Goal: Task Accomplishment & Management: Manage account settings

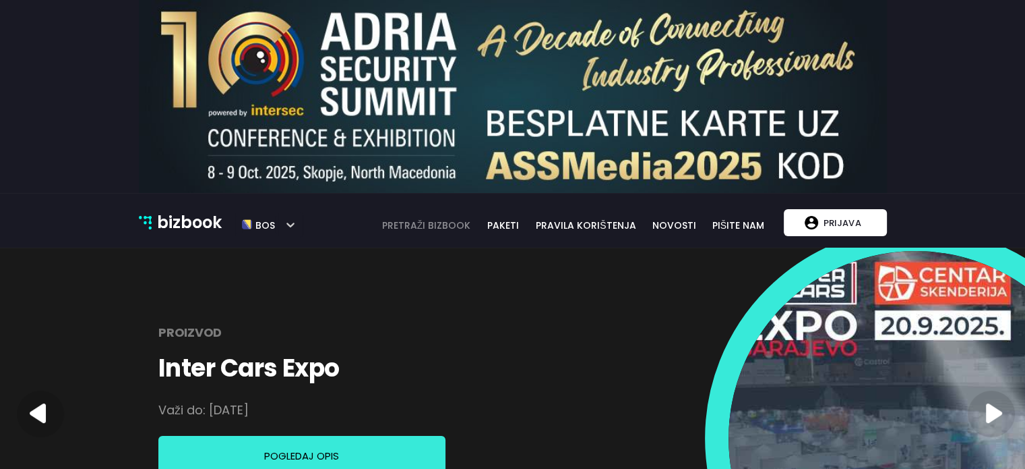
click at [449, 225] on link "pretraži bizbook" at bounding box center [427, 225] width 107 height 15
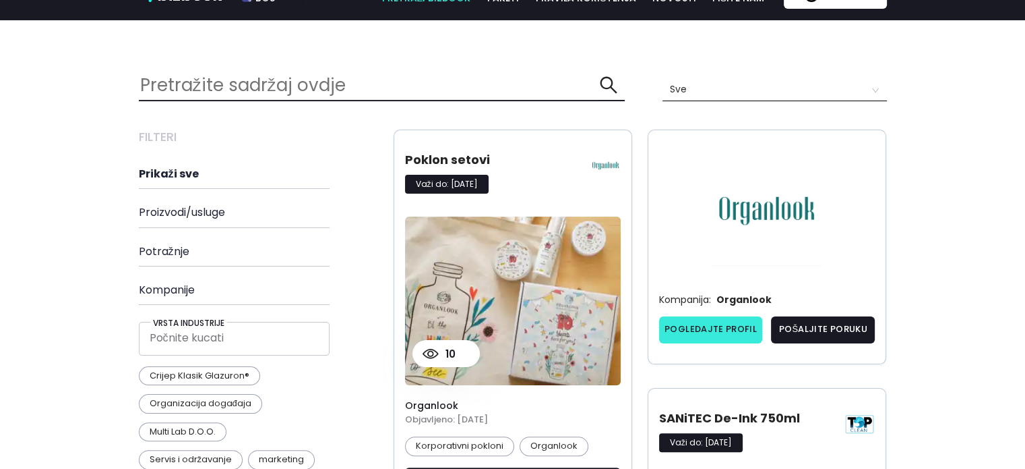
click at [720, 327] on link "Pogledajte profil" at bounding box center [711, 329] width 104 height 27
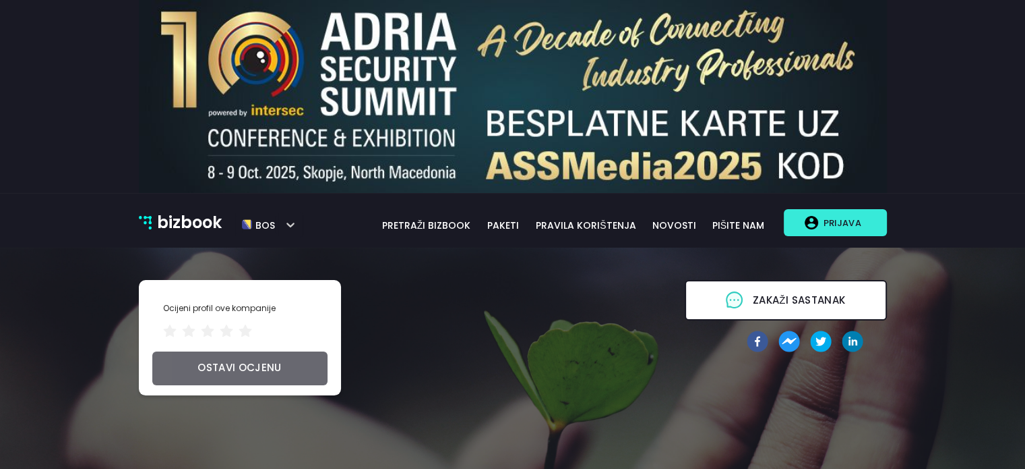
click at [838, 227] on p "Prijava" at bounding box center [841, 223] width 47 height 26
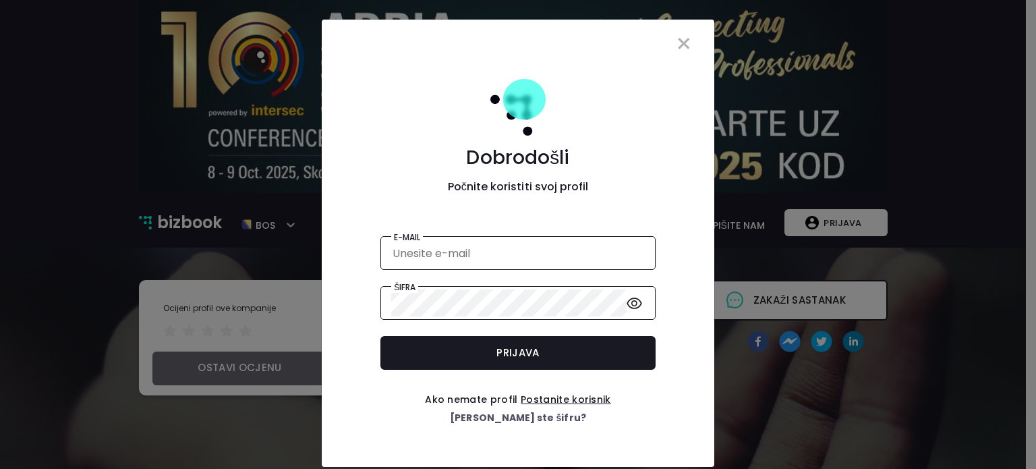
click at [540, 234] on form "E-mail Šifra Prijava" at bounding box center [517, 302] width 371 height 155
click at [539, 249] on input "email" at bounding box center [517, 253] width 253 height 28
type input "ERNA@BIZBOOK.BA"
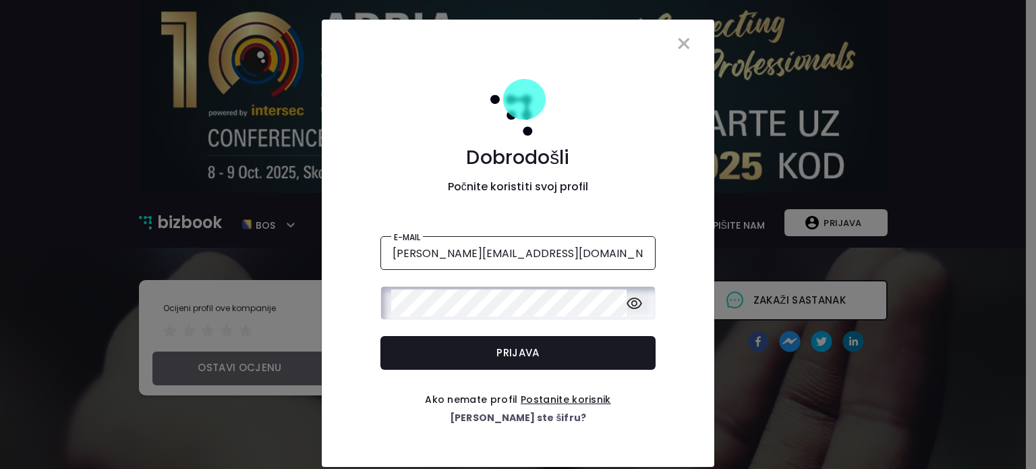
click button "Prijava" at bounding box center [517, 353] width 275 height 34
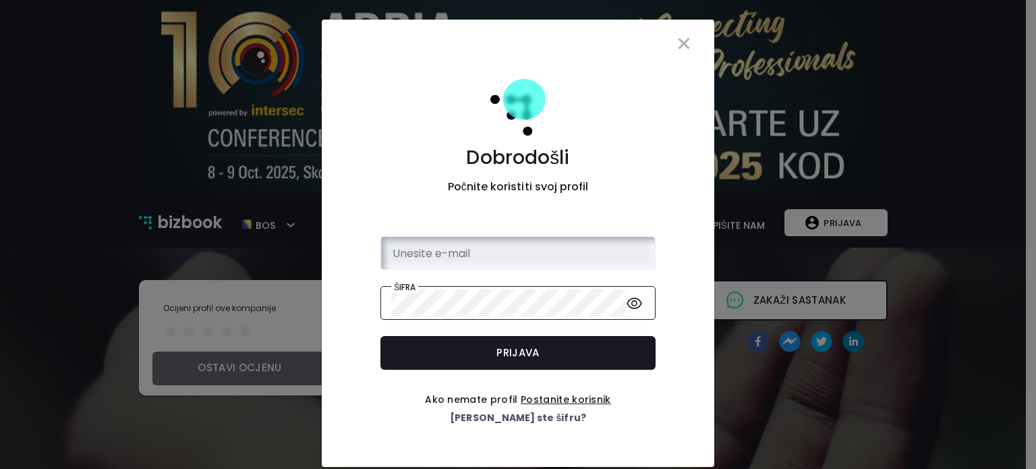
click at [550, 255] on input "email" at bounding box center [517, 253] width 253 height 28
click at [405, 254] on input "email" at bounding box center [517, 253] width 253 height 28
type input "erna@bizbook.ba"
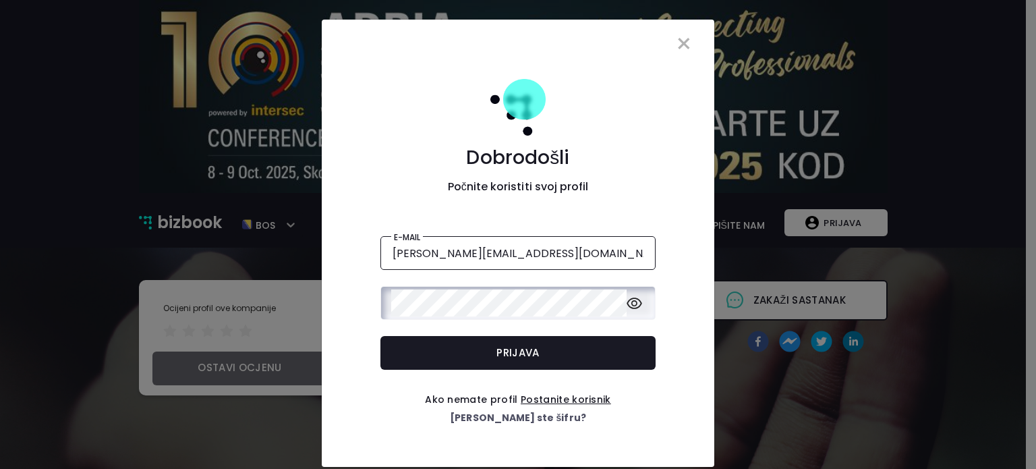
click button "Prijava" at bounding box center [517, 353] width 275 height 34
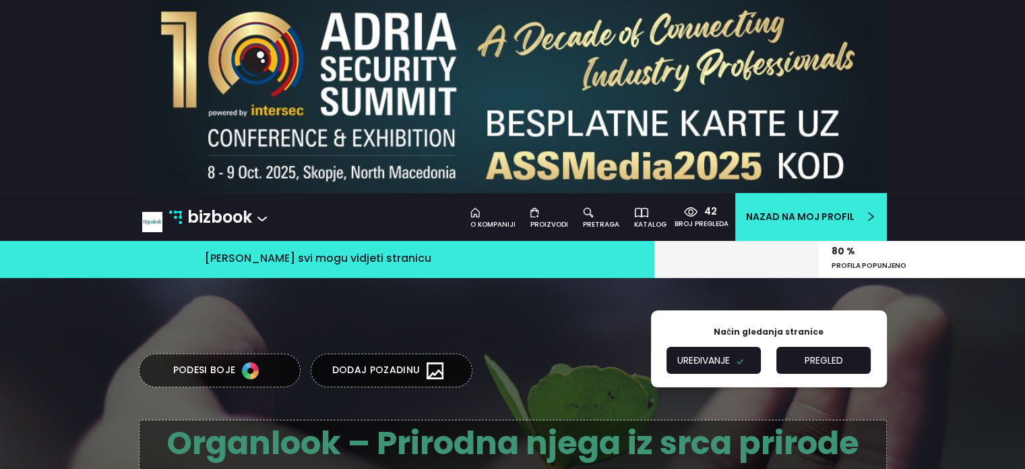
type textarea "B2B platforma za umrežavanje i promociju"
type input "Digitalni pregled stanja tržišta."
type input "Šta je Bizbook?"
type textarea "Bizbook je jedinstvena B2B poslovna platforma na kojoj postavljate ponude Vaše …"
type input "Kreirajte profil svoje kompanije"
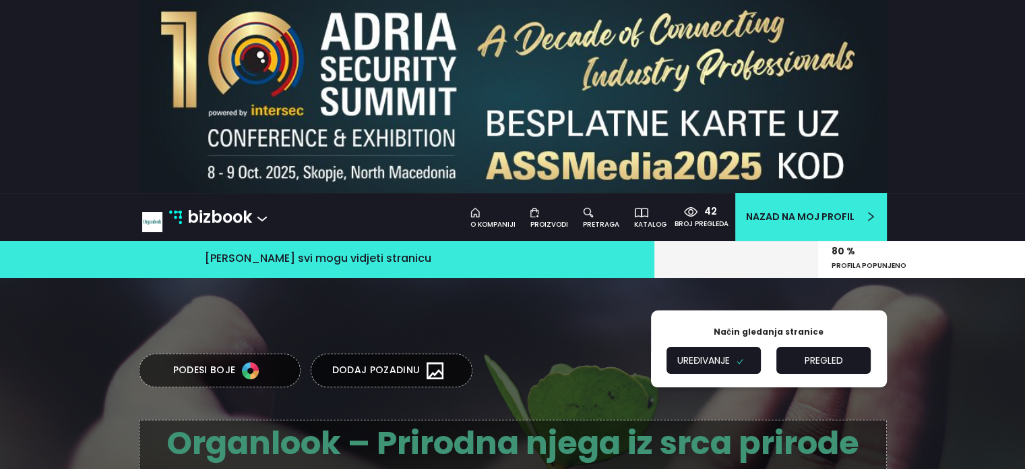
type textarea "Za svaku kompaniju postoji kategorija. Izaberite onu koja najbolje odgovara pos…"
type input "Koristite mogućnost personalizacije"
type textarea "Odlučite šta je trenutno važno za vašu kompaniju i navedite to na svom profilu.…"
type input "Pronađite partnere"
type textarea "Upotrijebite naš pretraživač za traženje dobavljača, proizvođača, pružatelja us…"
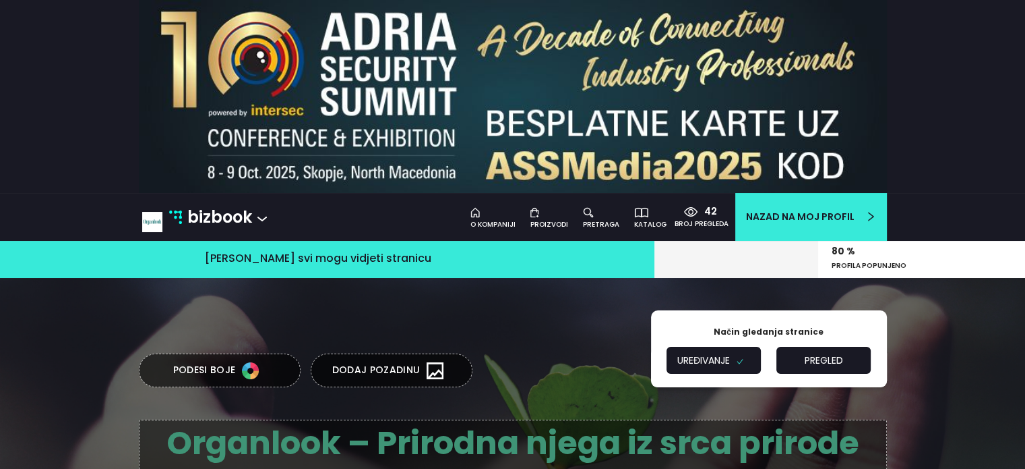
type input "Komunicirajte s lakoćom"
type textarea "Povećajte produktivnost vaše kompanije komunikacijom koji vam daje ono što vam …"
type input "Predstavite se, istražujte, sarađujte!"
type textarea "Razmjenjujte znanje i iskustvo sa svojim poslovnim partnerima radi međusobnog r…"
type input "Poslujte pametno"
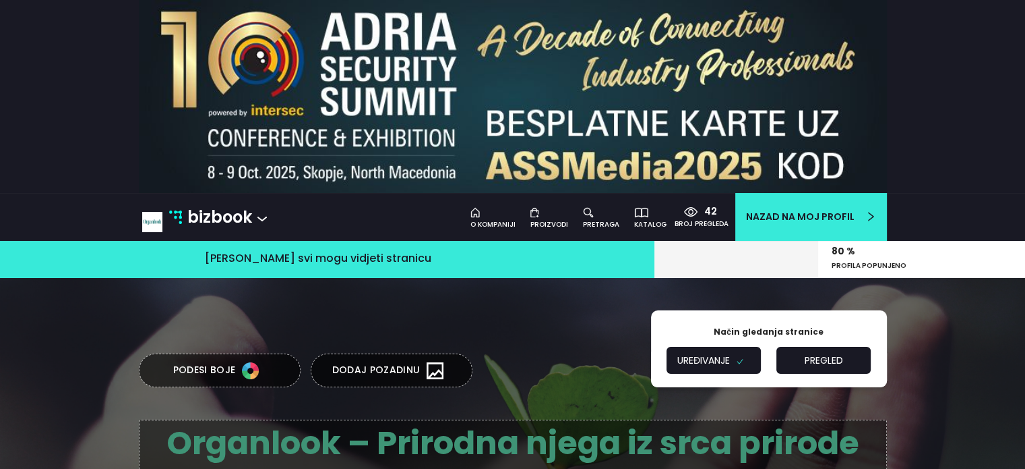
type textarea "Podržavamo i stvaramo prilike za zaključivanje poslovnih ugovora."
type input "Predstavite se, istražujte, sarađujte!"
type textarea "Razmjenjujte znanje i iskustvo sa svojim poslovnim partnerima radi međusobnog r…"
type input "Klijenti o nama"
type textarea "Bizbook je najinovativniji online proizvod koji se mogao desiti regionalnom trž…"
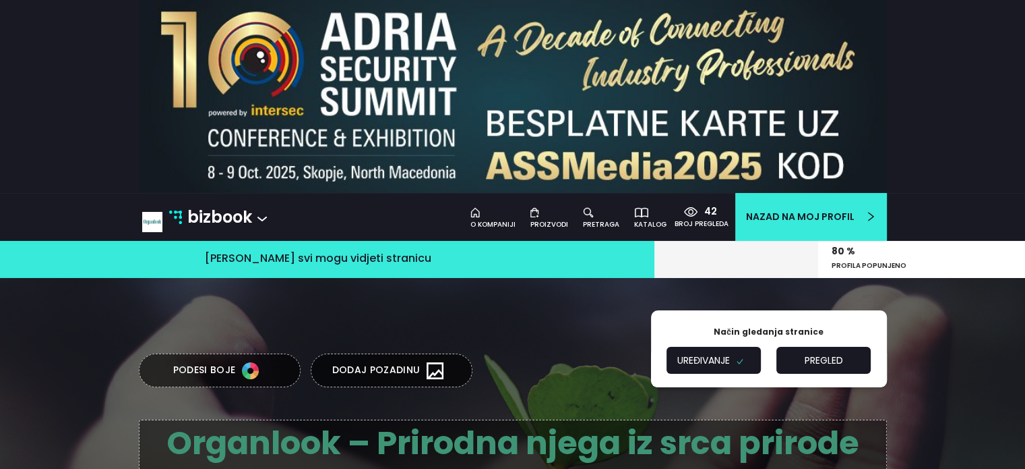
type input "Kristina Miklavčić"
type input "eXtea d.o.o."
type textarea "If you understand the Bizbook concept, jobs will come to you. I believe that ou…"
type input "Vahidin Alihodžić"
type input "OWNER/o.d. Manifestacije"
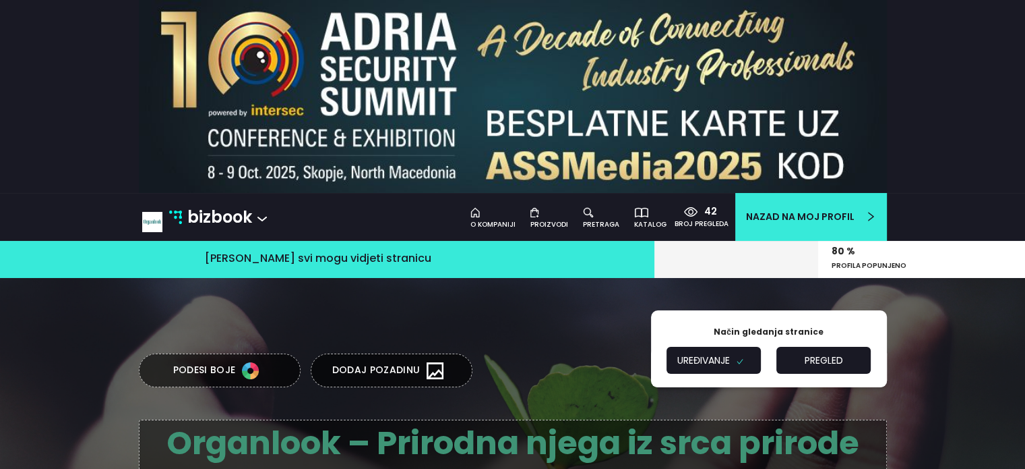
type textarea "Kvalitetna prezentacija najbitniji je dio marketinga. Naš moto je SIGURAN PARTN…"
type input "Ernest Brajković"
type input "direktor/Sin Cro Er d.o.o."
type input "Bizbook d.o.o."
type input "4202754130004"
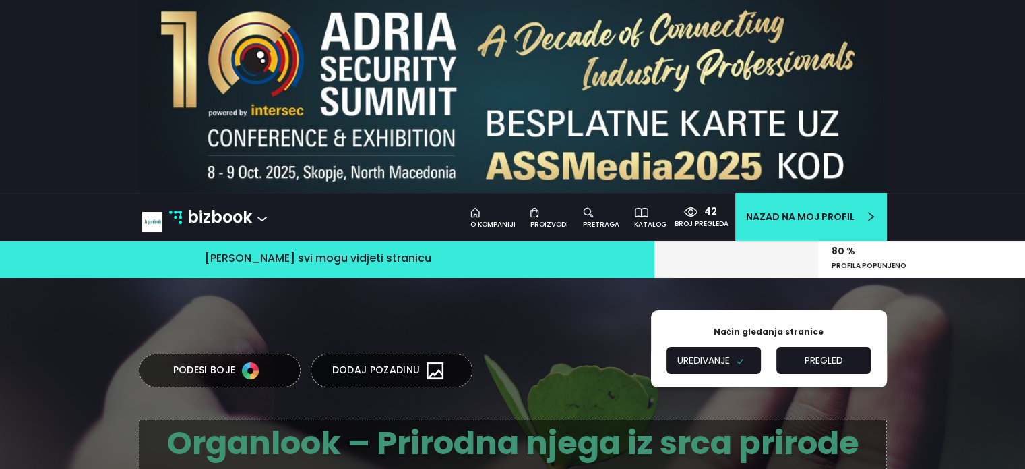
type input "+387 60 35 58 654"
type input "prodaja@bizbook.ba"
type input "www.bizbook.ba"
type input "https://www.facebook.com/bizbook.ba"
type input "https://www.instagram.com/bizbook.ba/"
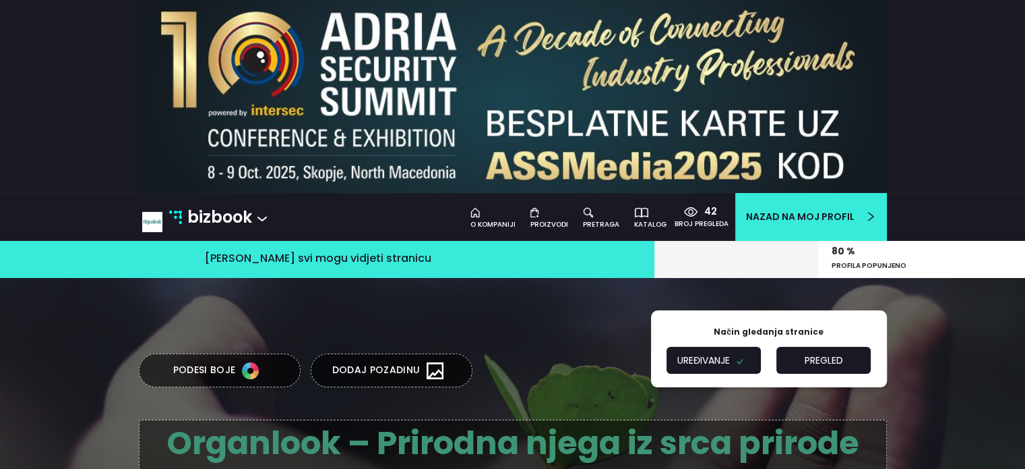
type input "https://www.linkedin.com/company/bizbook/"
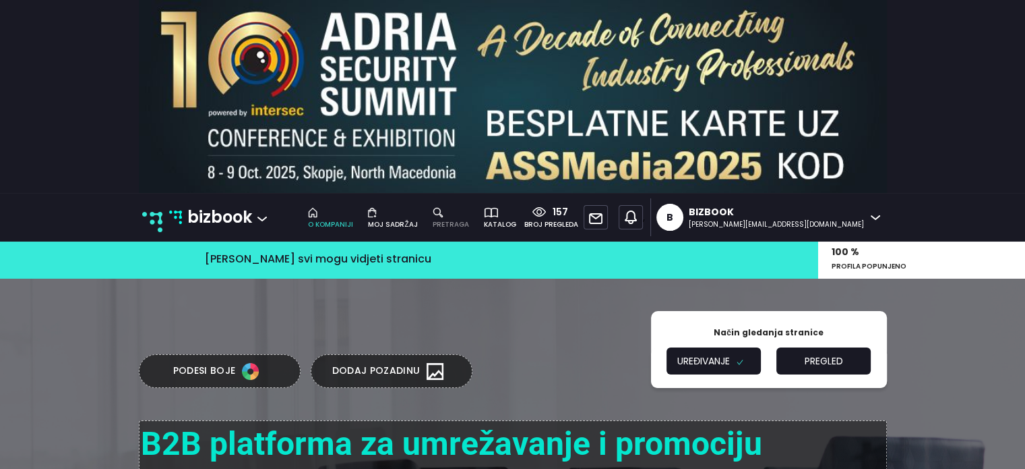
click at [469, 224] on div "pretraga" at bounding box center [451, 224] width 36 height 11
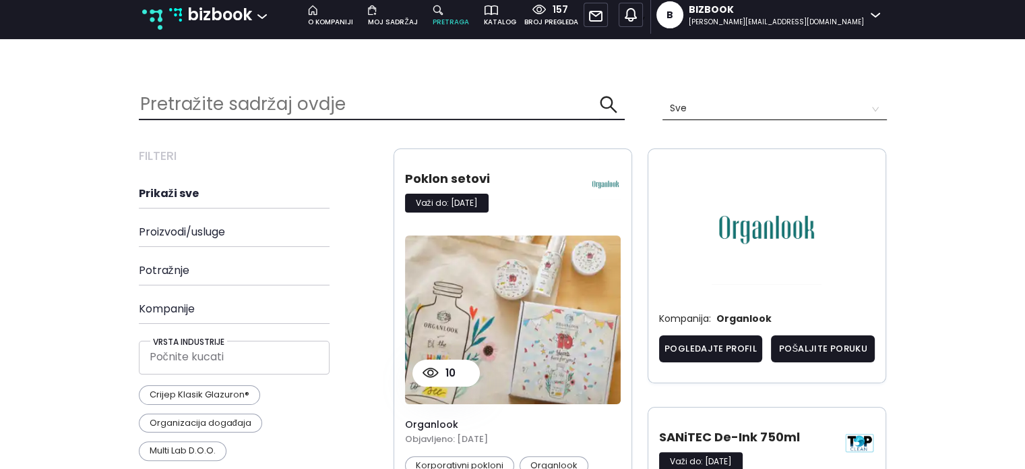
scroll to position [2603, 769]
click at [790, 218] on img at bounding box center [767, 230] width 216 height 110
click at [715, 345] on link "Pogledajte profil" at bounding box center [711, 348] width 104 height 27
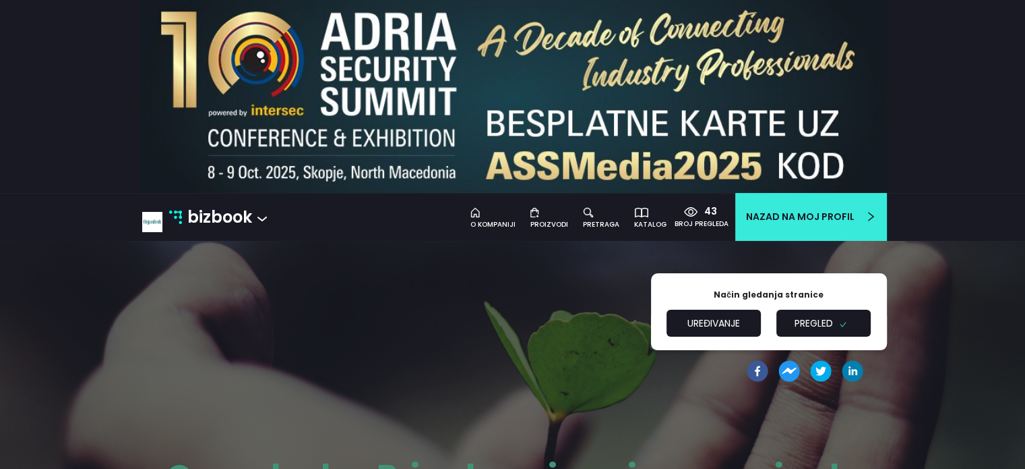
click at [149, 220] on img at bounding box center [152, 222] width 20 height 20
click at [719, 319] on button "Uređivanje" at bounding box center [714, 322] width 94 height 27
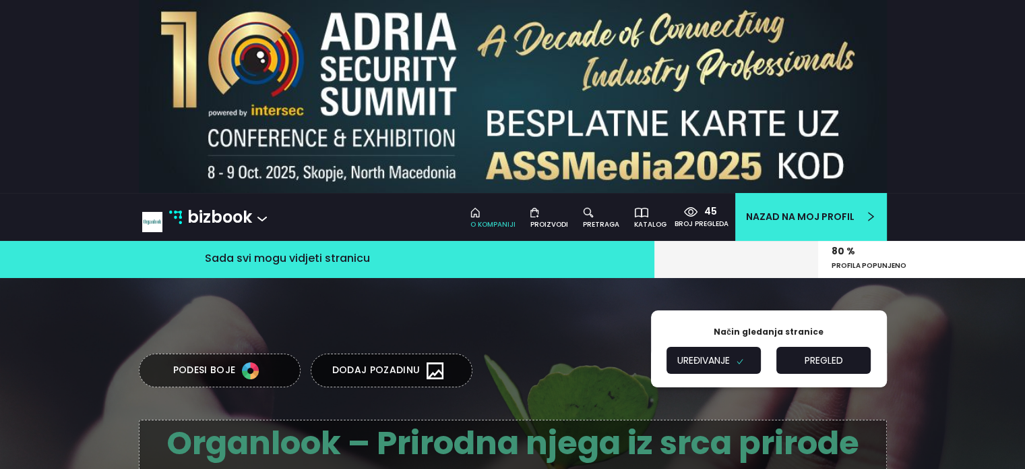
click at [205, 365] on button "Podesi boje" at bounding box center [220, 370] width 162 height 34
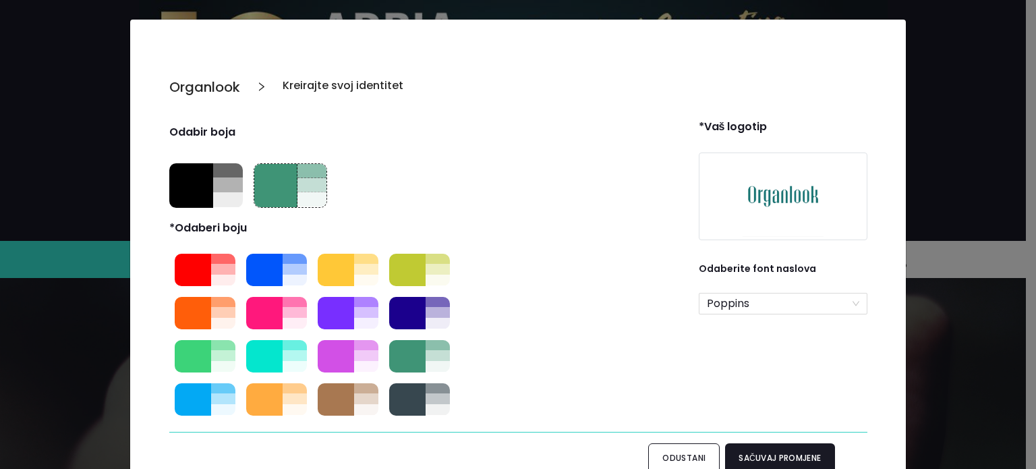
click at [753, 192] on img at bounding box center [782, 196] width 169 height 88
click at [967, 336] on div "Organlook Kreirajte svoj identitet Odabir boja * Odaberi boju * Vaš logotip Oda…" at bounding box center [518, 234] width 1036 height 469
